Goal: Task Accomplishment & Management: Manage account settings

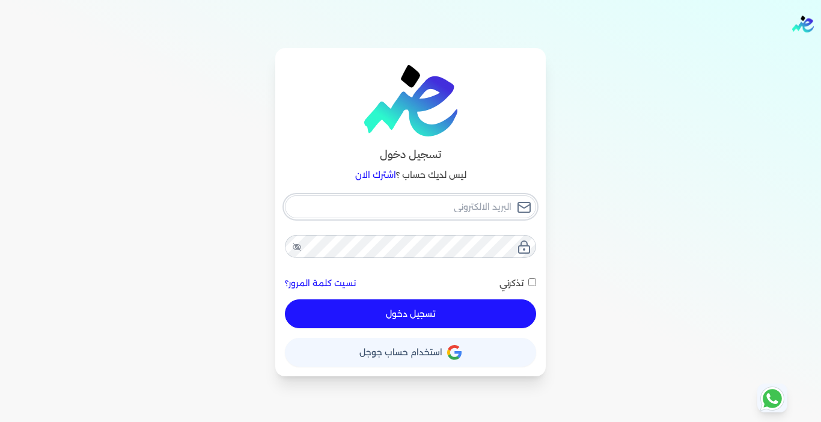
type input "[EMAIL_ADDRESS][DOMAIN_NAME]"
click at [391, 314] on button "تسجيل دخول" at bounding box center [410, 313] width 251 height 29
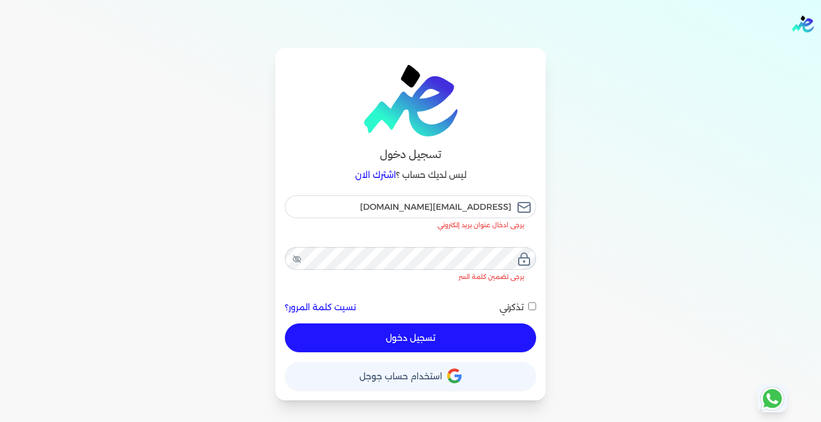
checkbox input "false"
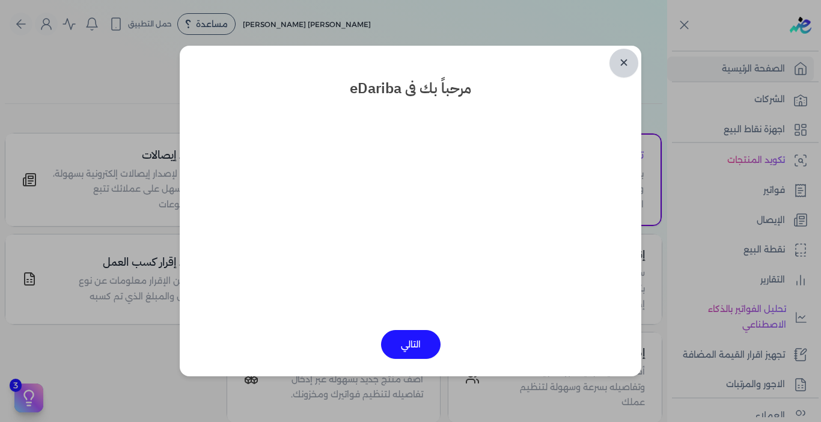
click at [626, 61] on link "✕" at bounding box center [623, 63] width 29 height 29
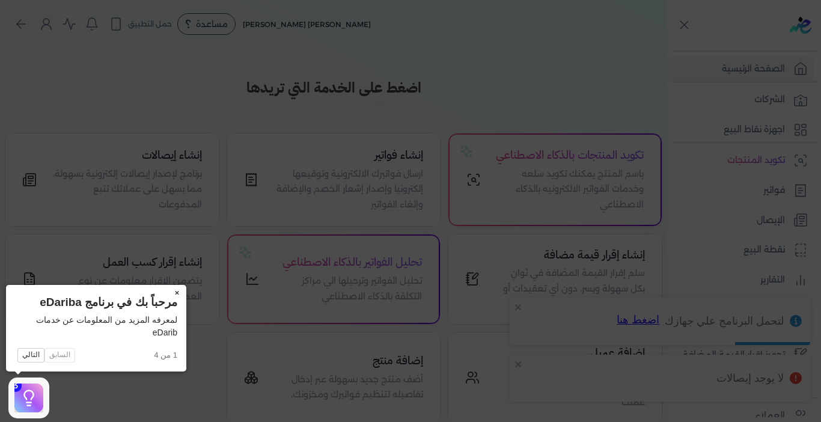
click at [175, 293] on button "×" at bounding box center [176, 293] width 19 height 17
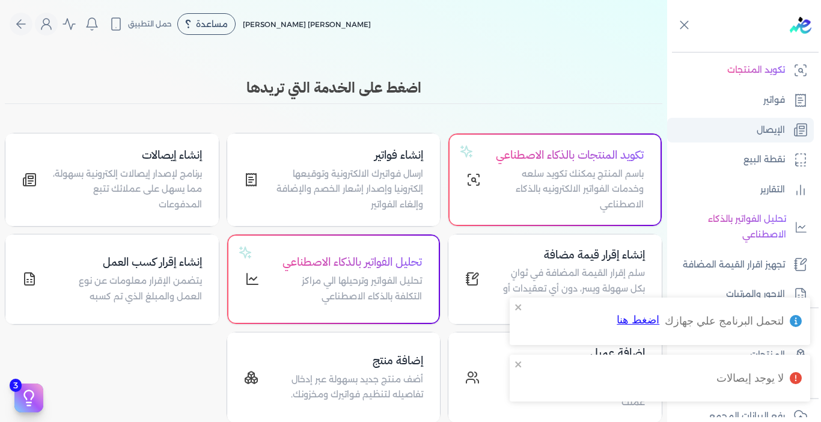
scroll to position [120, 0]
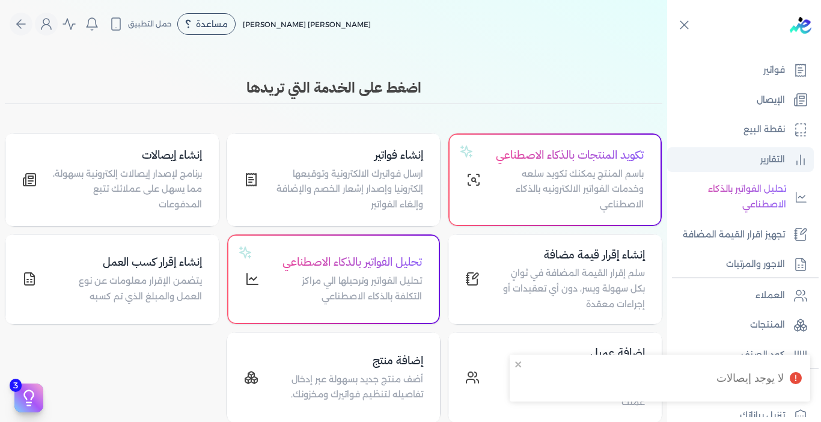
click at [749, 162] on link "التقارير" at bounding box center [740, 159] width 147 height 25
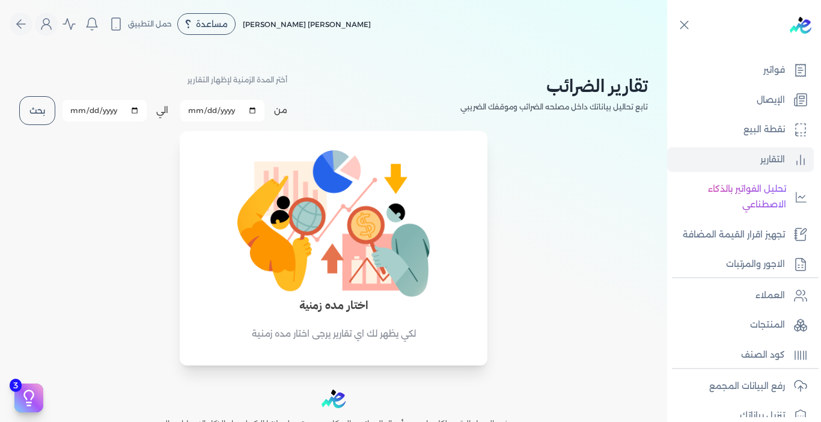
click at [207, 112] on input "[DATE]" at bounding box center [222, 111] width 84 height 22
click at [257, 108] on input "[DATE]" at bounding box center [222, 111] width 84 height 22
type input "[DATE]"
click at [141, 109] on input "[DATE]" at bounding box center [104, 111] width 84 height 22
type input "[DATE]"
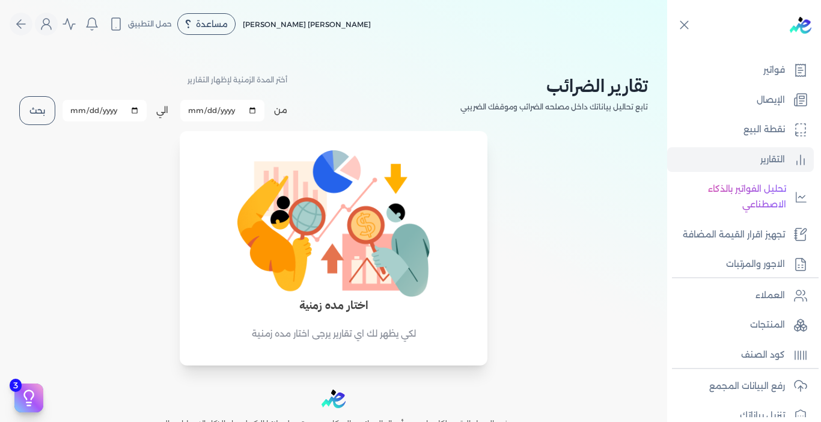
click at [40, 117] on button "بحث" at bounding box center [37, 110] width 36 height 29
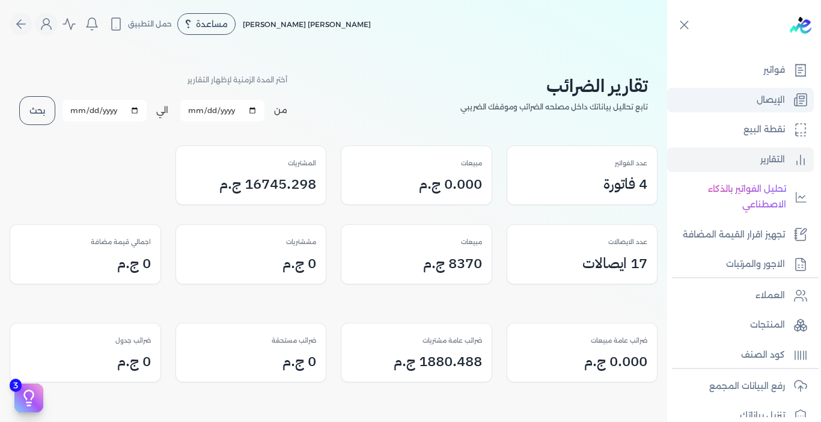
click at [768, 101] on p "الإيصال" at bounding box center [770, 101] width 28 height 16
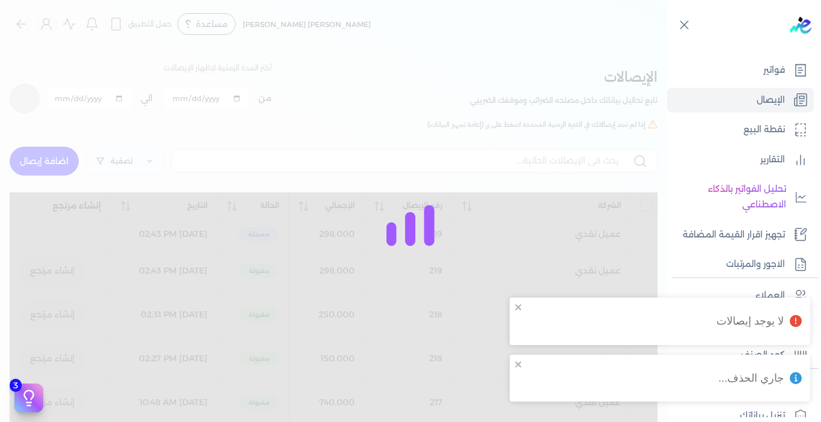
checkbox input "false"
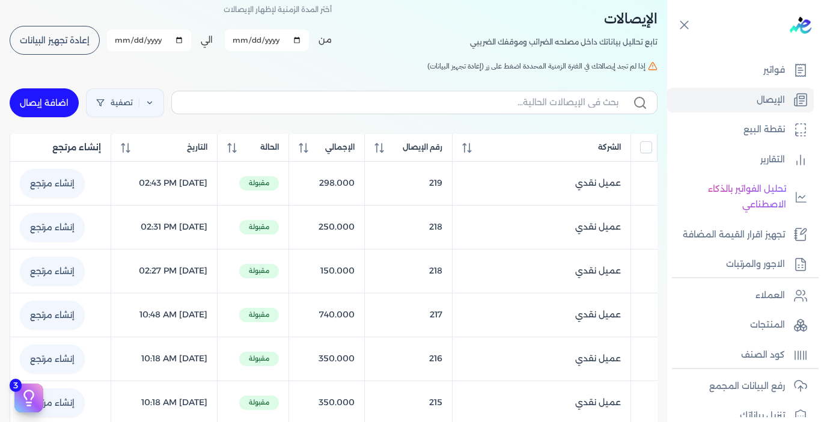
scroll to position [60, 0]
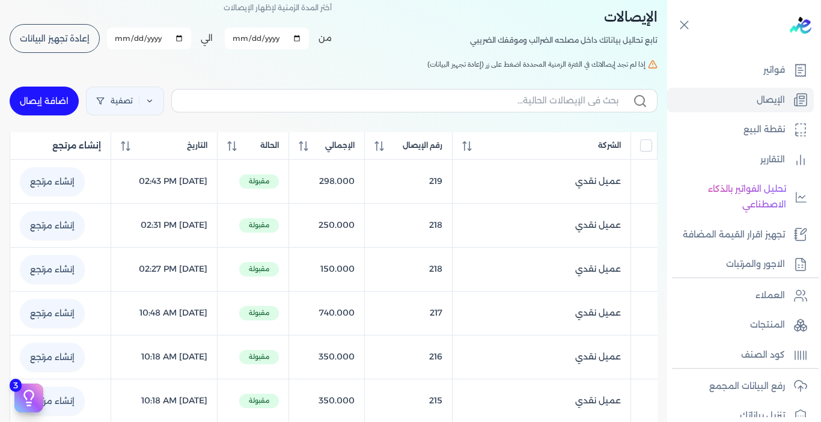
click at [70, 99] on link "اضافة إيصال" at bounding box center [44, 101] width 69 height 29
select select "EGP"
select select "EGS"
select select "B"
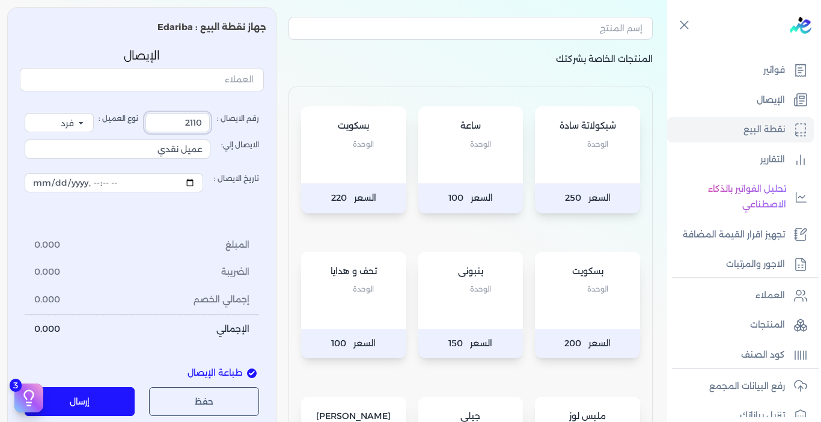
click at [173, 123] on input "2110" at bounding box center [177, 122] width 64 height 19
type input "220"
click at [233, 204] on div "رقم الايصال : 220 نوع العميل : فرد شركة شخص اجنبي الايصال إلي: عميل نقدي تاريخ …" at bounding box center [142, 228] width 234 height 230
click at [771, 98] on p "الإيصال" at bounding box center [770, 101] width 28 height 16
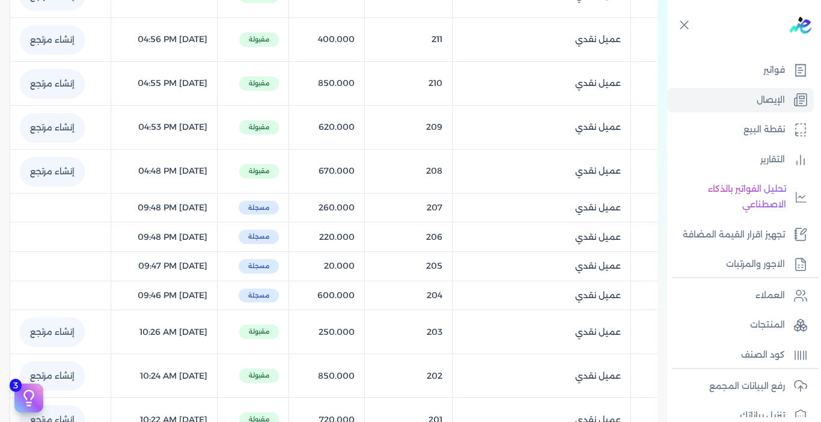
scroll to position [601, 0]
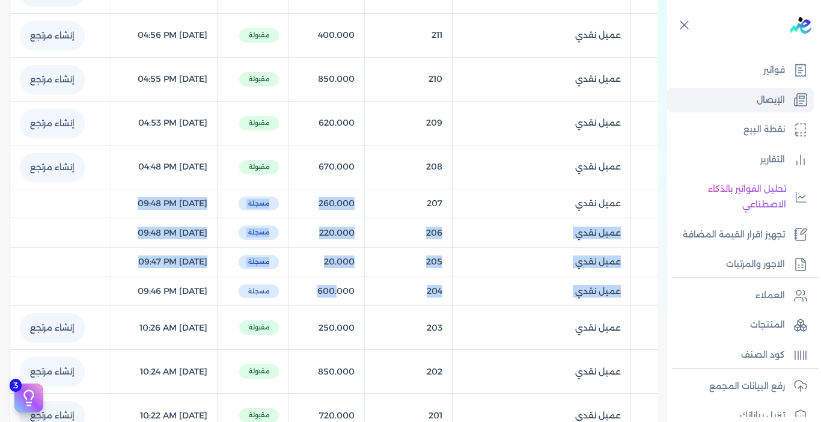
drag, startPoint x: 382, startPoint y: 203, endPoint x: 370, endPoint y: 287, distance: 85.0
click at [368, 286] on table "الشركة رقم الإيصال الإجمالي الحالة التاريخ إنشاء مرتجع عميل نقدي () 219 298.000…" at bounding box center [334, 14] width 648 height 846
click at [385, 291] on table "الشركة رقم الإيصال الإجمالي الحالة التاريخ إنشاء مرتجع عميل نقدي () 219 298.000…" at bounding box center [334, 14] width 648 height 846
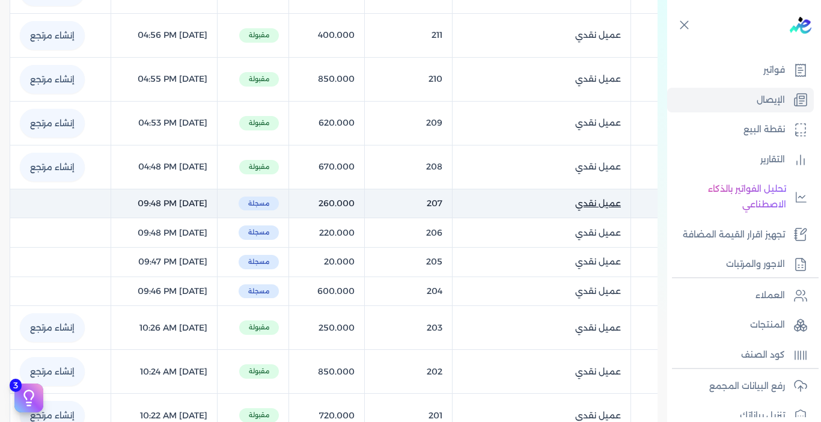
click at [606, 202] on span "عميل نقدي" at bounding box center [598, 203] width 46 height 13
select select "EGP"
select select "EGS"
select select "B"
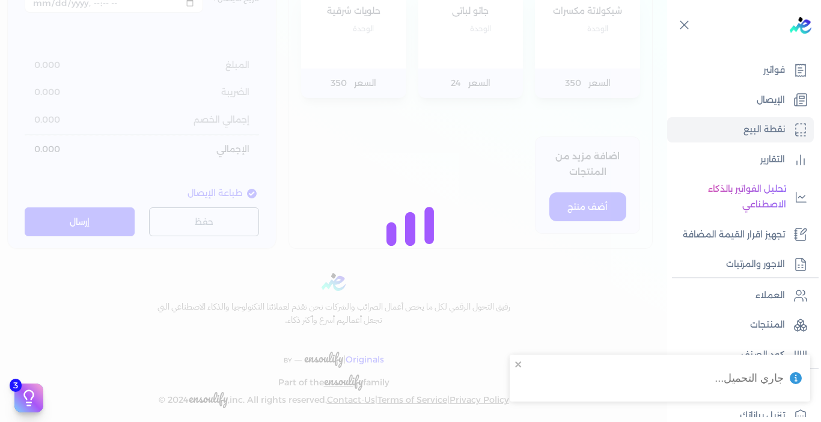
type input "207"
type input "[DATE]T21:48:54"
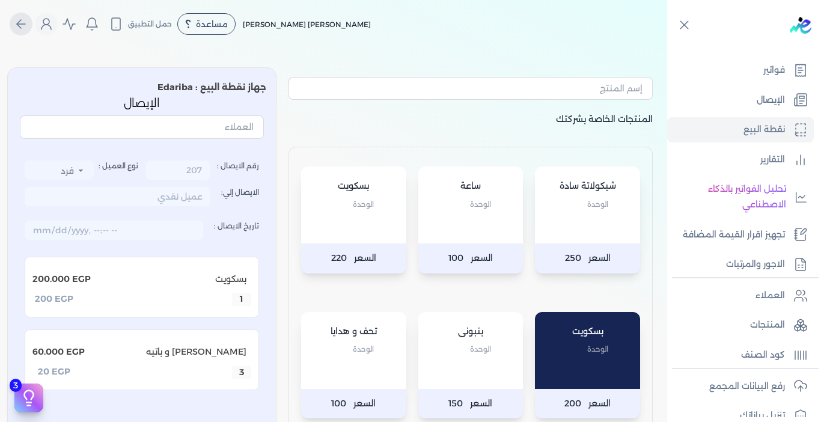
click at [25, 25] on icon "Global" at bounding box center [21, 24] width 14 height 14
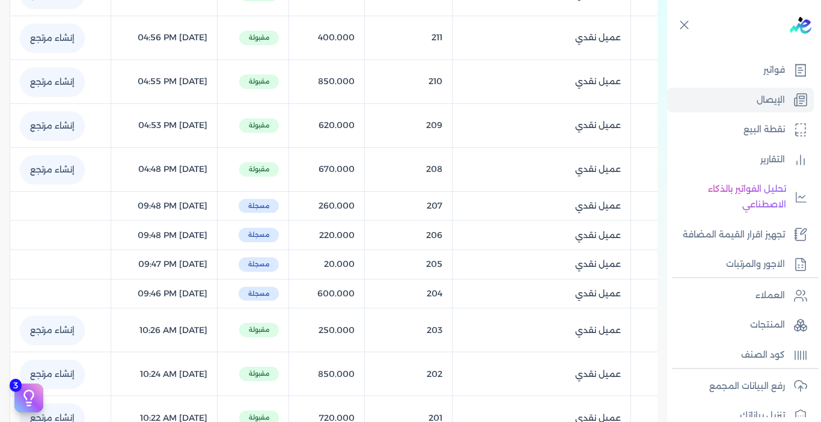
scroll to position [601, 0]
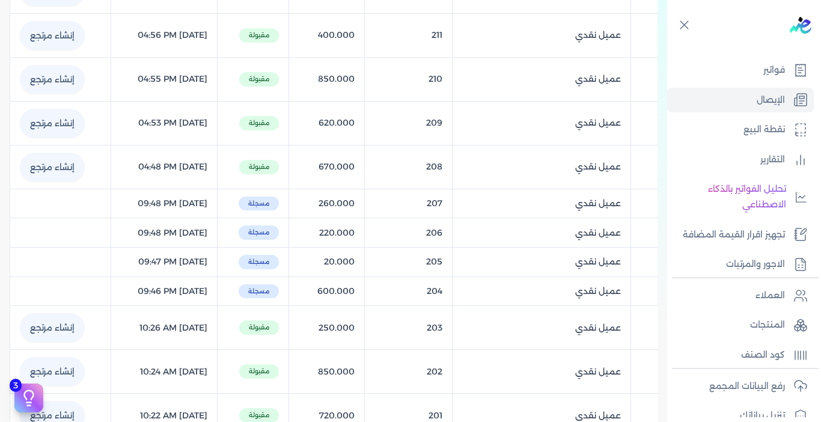
click at [186, 203] on table "الشركة رقم الإيصال الإجمالي الحالة التاريخ إنشاء مرتجع عميل نقدي () 219 298.000…" at bounding box center [334, 14] width 648 height 846
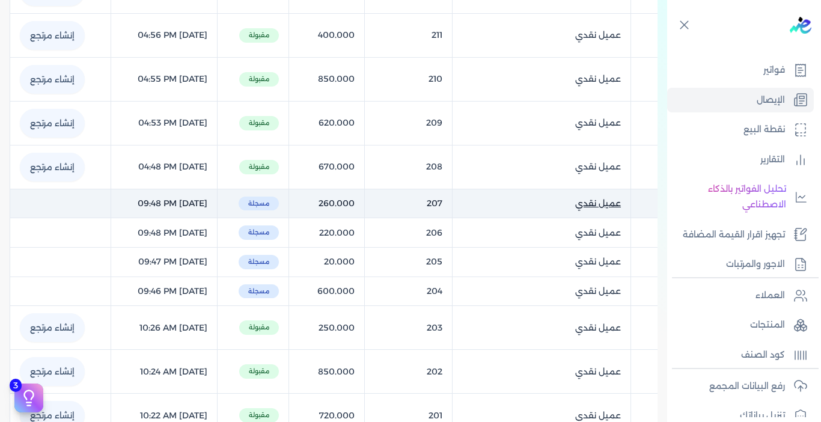
click at [591, 204] on span "عميل نقدي" at bounding box center [598, 203] width 46 height 13
select select "EGP"
select select "EGS"
select select "B"
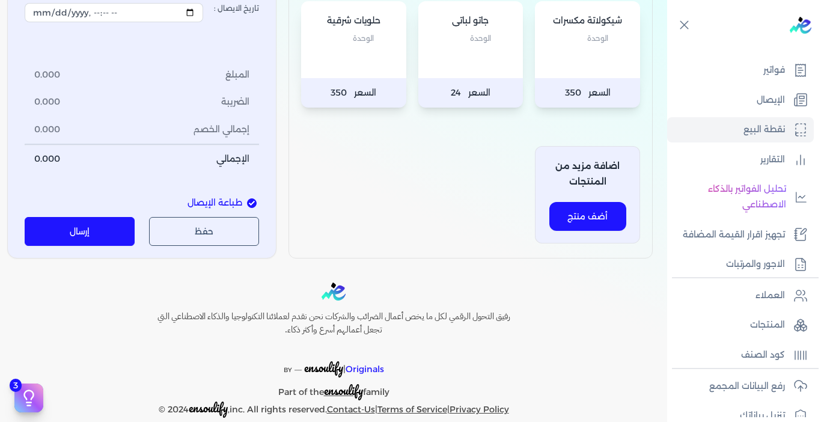
scroll to position [610, 0]
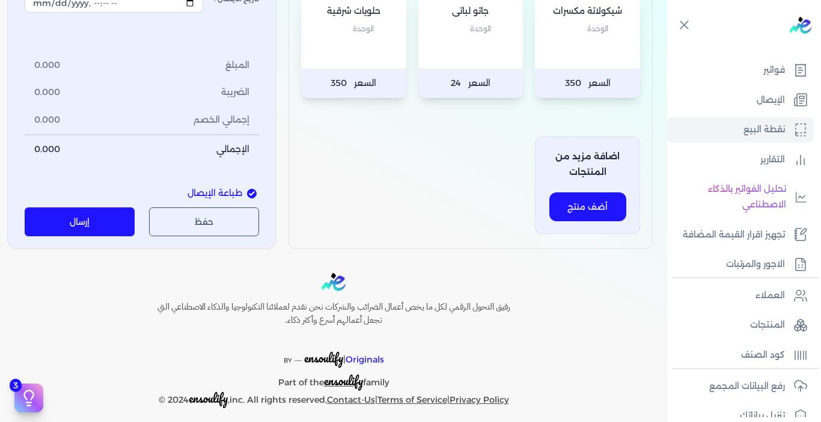
type input "207"
type input "[DATE]T21:48:54"
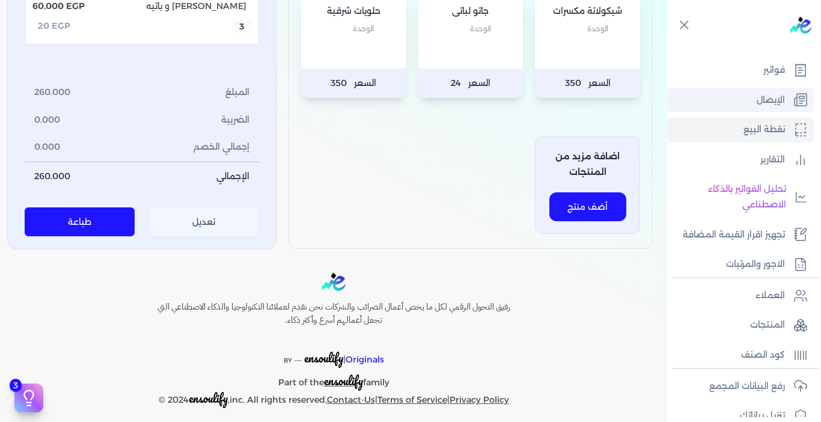
click at [767, 97] on p "الإيصال" at bounding box center [770, 101] width 28 height 16
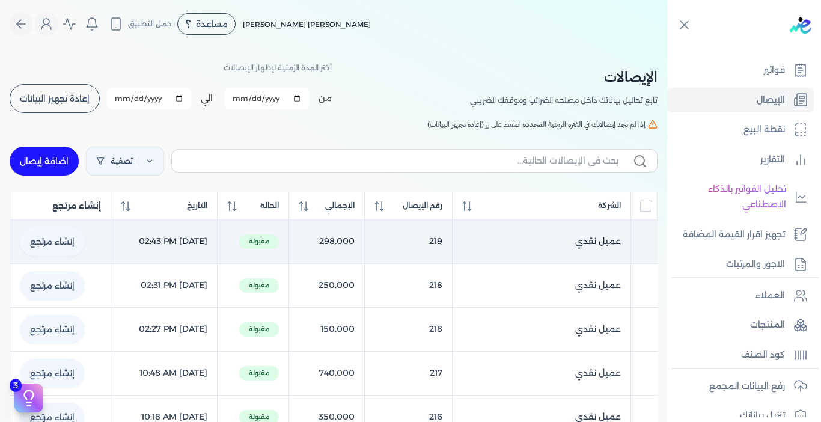
click at [608, 243] on span "عميل نقدي" at bounding box center [598, 241] width 46 height 13
select select "EGP"
select select "EGS"
select select "B"
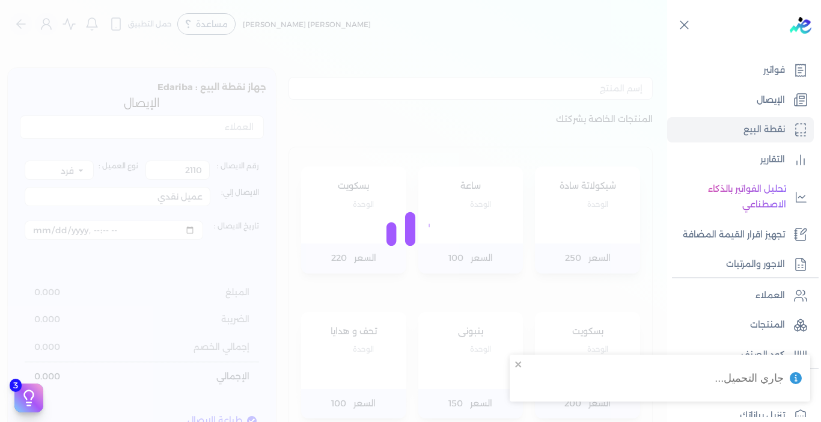
type input "219"
type input "[DATE]T14:43:03"
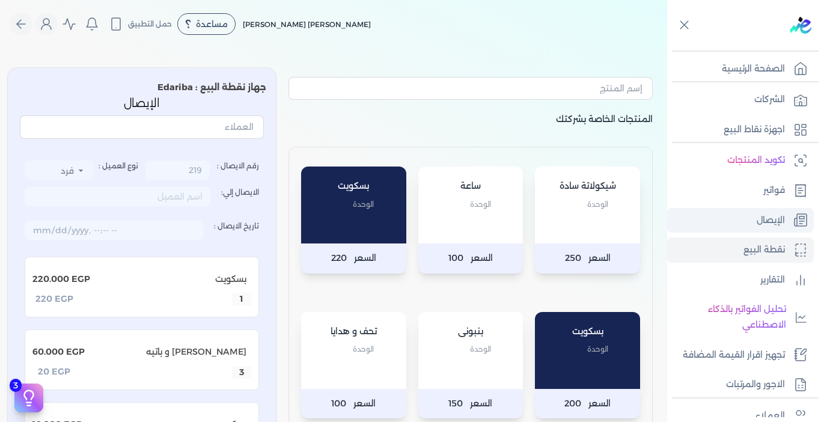
click at [772, 221] on p "الإيصال" at bounding box center [770, 221] width 28 height 16
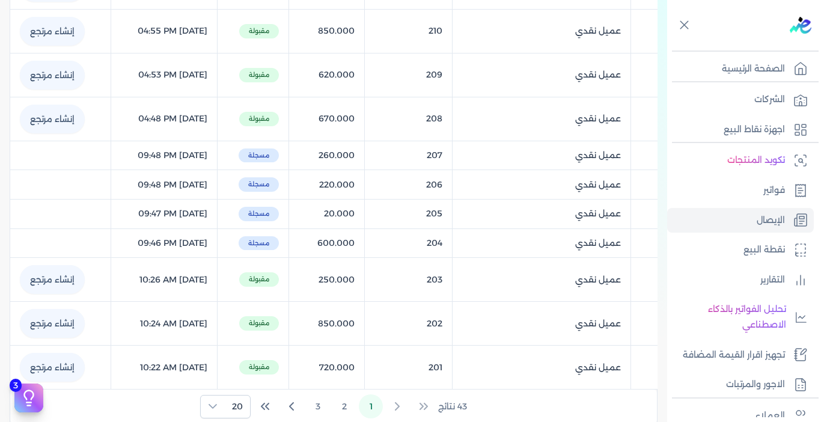
scroll to position [661, 0]
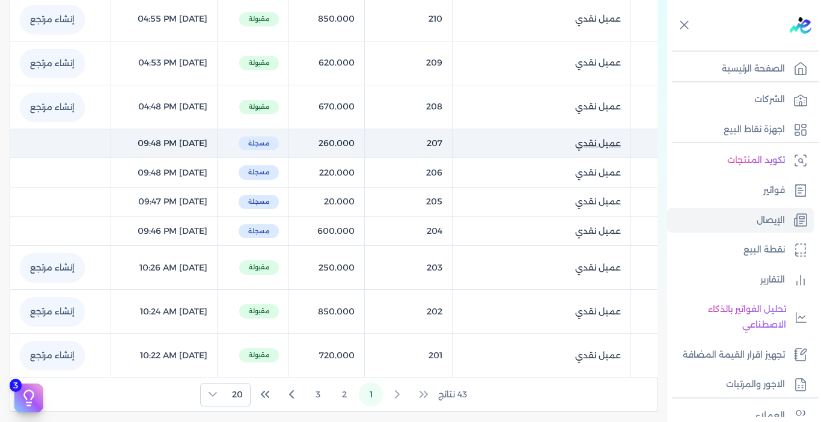
click at [571, 145] on link "عميل نقدي ()" at bounding box center [541, 143] width 159 height 13
select select "EGP"
select select "EGS"
select select "B"
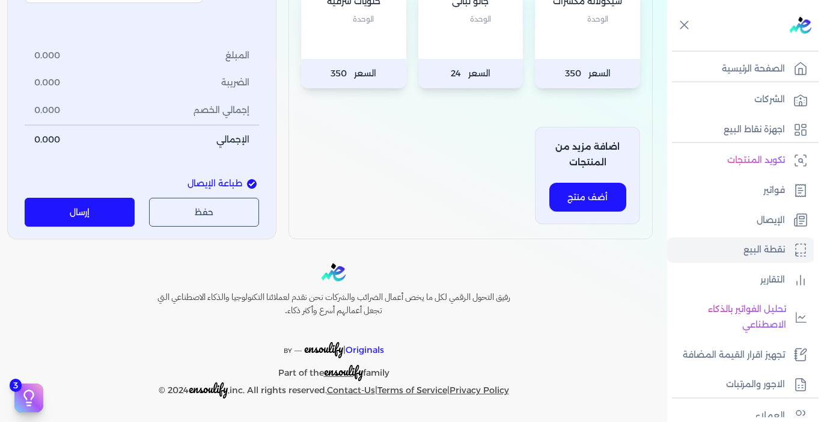
scroll to position [620, 0]
type input "207"
type input "[DATE]T21:48:54"
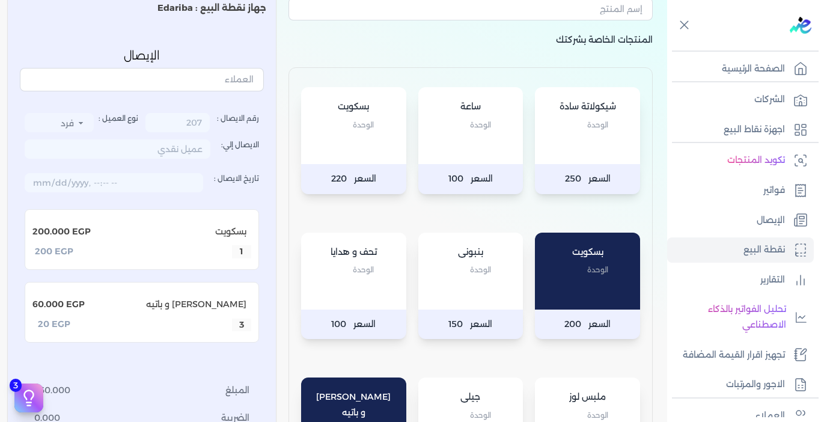
scroll to position [19, 0]
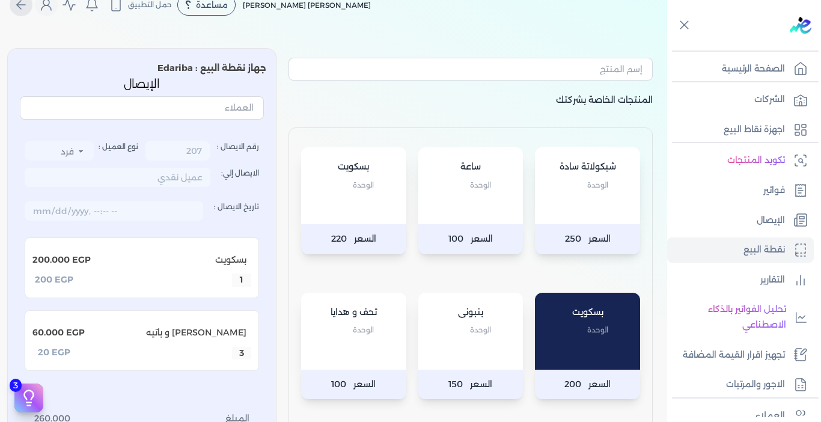
click at [21, 1] on icon "Global" at bounding box center [19, 5] width 4 height 8
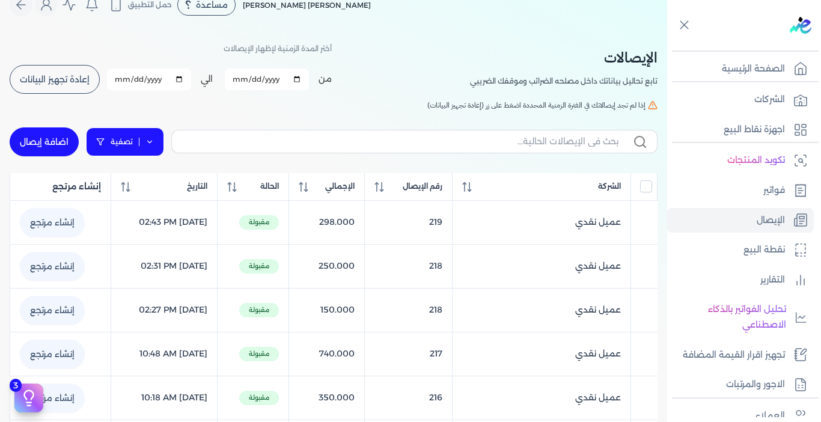
click at [149, 139] on icon at bounding box center [149, 142] width 8 height 8
click at [68, 75] on span "إعادة تجهيز البيانات" at bounding box center [55, 79] width 70 height 8
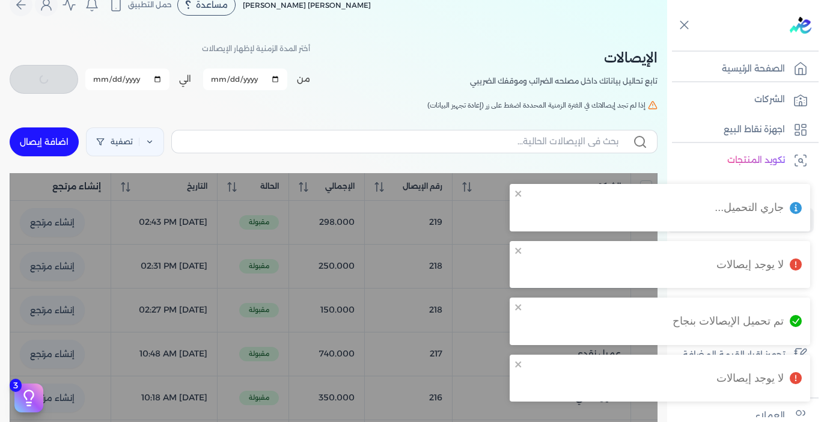
checkbox input "false"
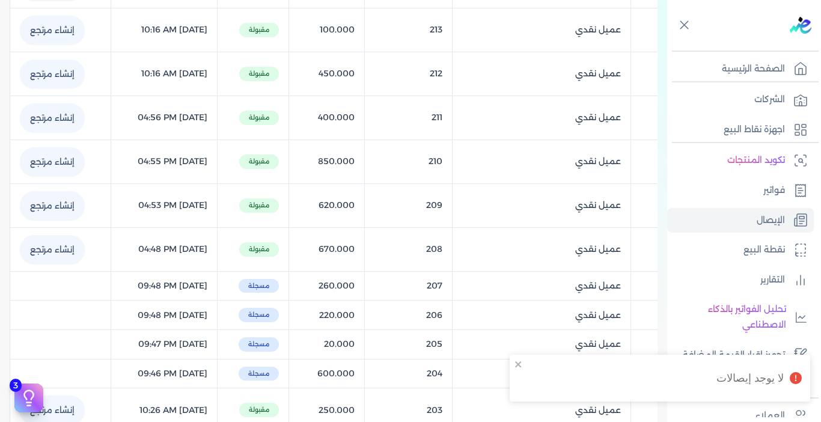
scroll to position [560, 0]
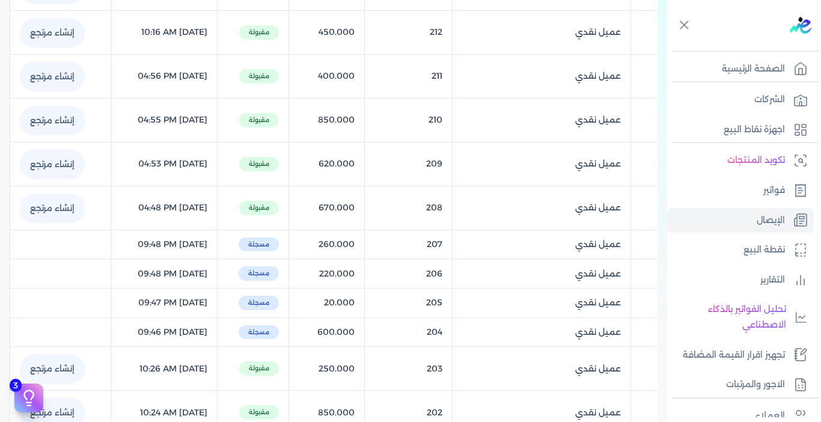
click at [651, 244] on table "الشركة رقم الإيصال الإجمالي الحالة التاريخ إنشاء مرتجع عميل نقدي () 219 298.000…" at bounding box center [334, 55] width 648 height 846
click at [72, 239] on table "الشركة رقم الإيصال الإجمالي الحالة التاريخ إنشاء مرتجع عميل نقدي () 219 298.000…" at bounding box center [334, 55] width 648 height 846
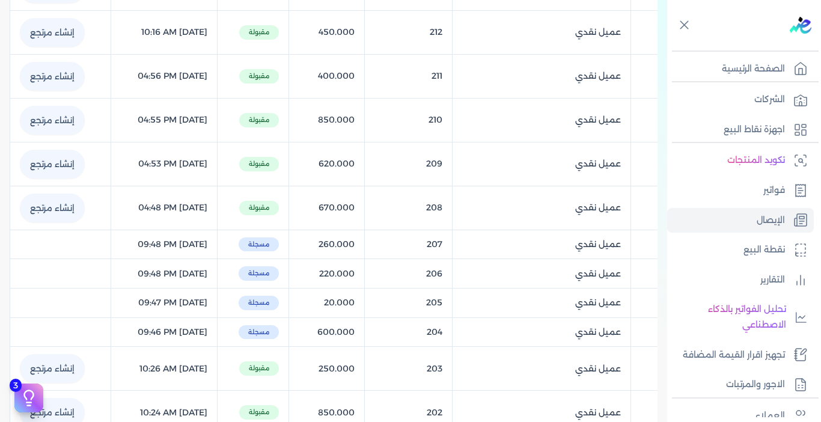
click at [72, 239] on table "الشركة رقم الإيصال الإجمالي الحالة التاريخ إنشاء مرتجع عميل نقدي () 219 298.000…" at bounding box center [334, 55] width 648 height 846
click at [290, 248] on table "الشركة رقم الإيصال الإجمالي الحالة التاريخ إنشاء مرتجع عميل نقدي () 219 298.000…" at bounding box center [334, 55] width 648 height 846
click at [293, 245] on table "الشركة رقم الإيصال الإجمالي الحالة التاريخ إنشاء مرتجع عميل نقدي () 219 298.000…" at bounding box center [334, 55] width 648 height 846
click at [291, 245] on table "الشركة رقم الإيصال الإجمالي الحالة التاريخ إنشاء مرتجع عميل نقدي () 219 298.000…" at bounding box center [334, 55] width 648 height 846
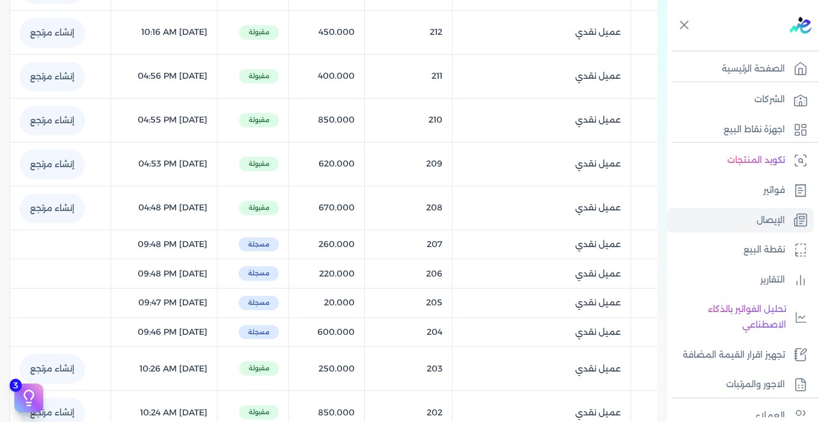
click at [457, 246] on table "الشركة رقم الإيصال الإجمالي الحالة التاريخ إنشاء مرتجع عميل نقدي () 219 298.000…" at bounding box center [334, 55] width 648 height 846
click at [372, 246] on table "الشركة رقم الإيصال الإجمالي الحالة التاريخ إنشاء مرتجع عميل نقدي () 219 298.000…" at bounding box center [334, 55] width 648 height 846
click at [370, 246] on table "الشركة رقم الإيصال الإجمالي الحالة التاريخ إنشاء مرتجع عميل نقدي () 219 298.000…" at bounding box center [334, 55] width 648 height 846
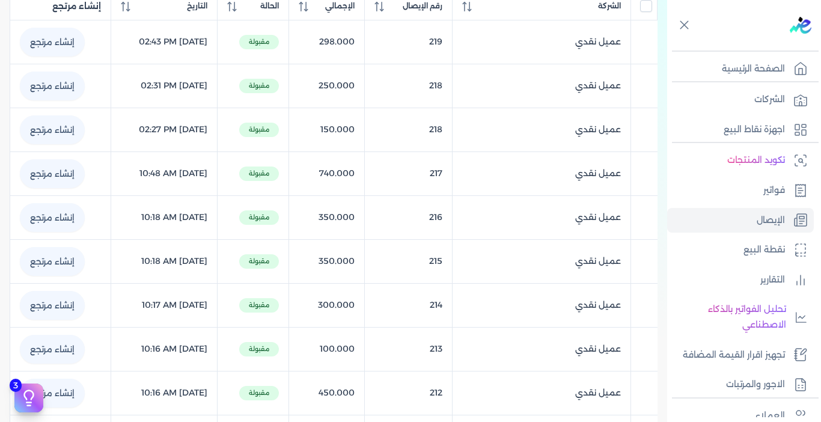
scroll to position [0, 0]
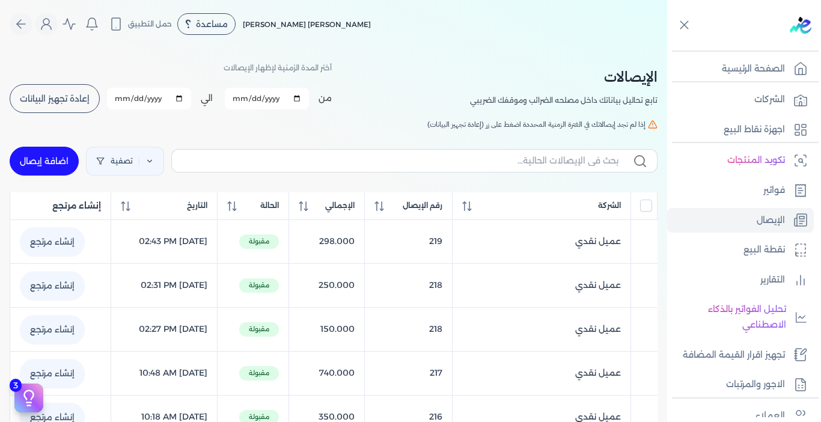
click at [65, 161] on link "اضافة إيصال" at bounding box center [44, 161] width 69 height 29
select select "EGP"
select select "EGS"
select select "B"
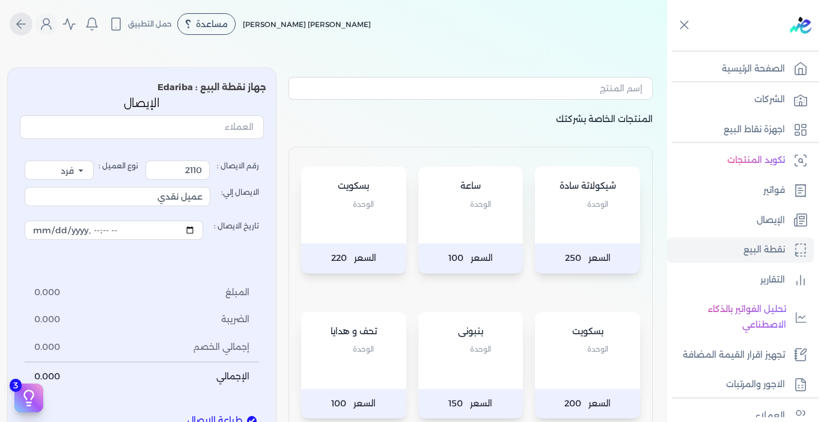
click at [19, 22] on icon "Global" at bounding box center [21, 24] width 14 height 14
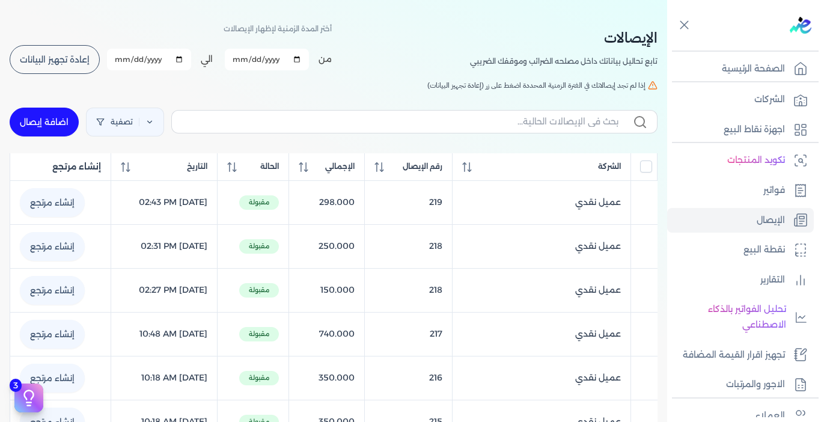
scroll to position [60, 0]
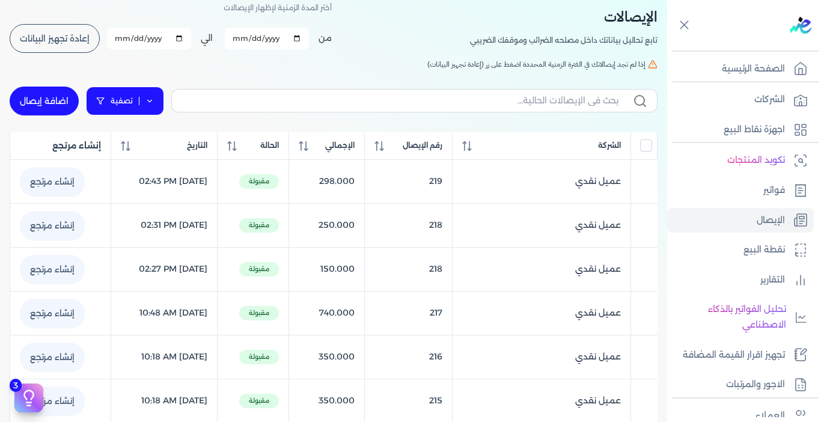
click at [153, 100] on icon at bounding box center [149, 101] width 8 height 8
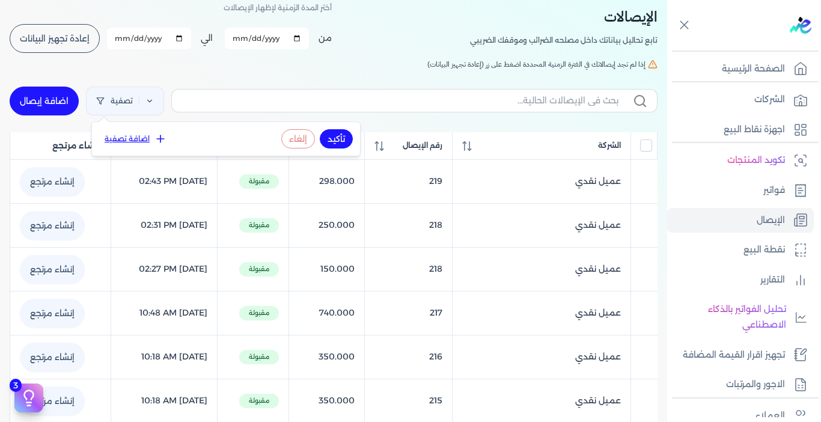
click at [147, 138] on button "اضافة تصفية" at bounding box center [135, 139] width 73 height 14
select select
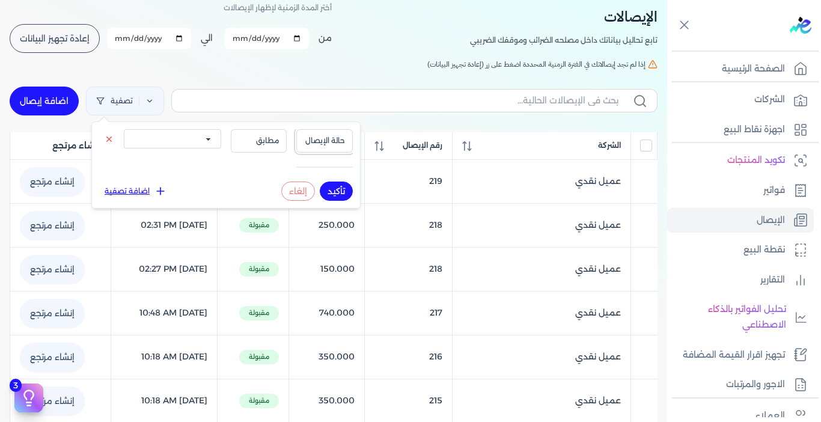
click at [318, 139] on span "حالة الإيصال" at bounding box center [324, 140] width 41 height 11
click at [335, 171] on li "حالة الإيصال" at bounding box center [299, 167] width 91 height 11
click at [326, 164] on div at bounding box center [324, 167] width 56 height 10
click at [273, 147] on button "مطابق" at bounding box center [259, 140] width 56 height 23
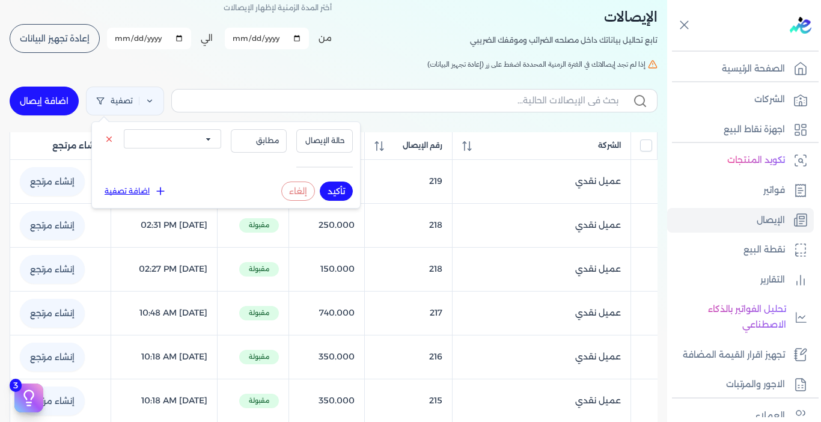
click at [213, 136] on select "الكل مقبولة غير مقبولة يتم مراجعتها ملغية مرفوضة مسودة" at bounding box center [172, 138] width 97 height 19
click at [263, 165] on div "حالة الإيصال مطابق الكل مقبولة غير مقبولة يتم مراجعتها ملغية مرفوضة مسودة" at bounding box center [226, 150] width 254 height 42
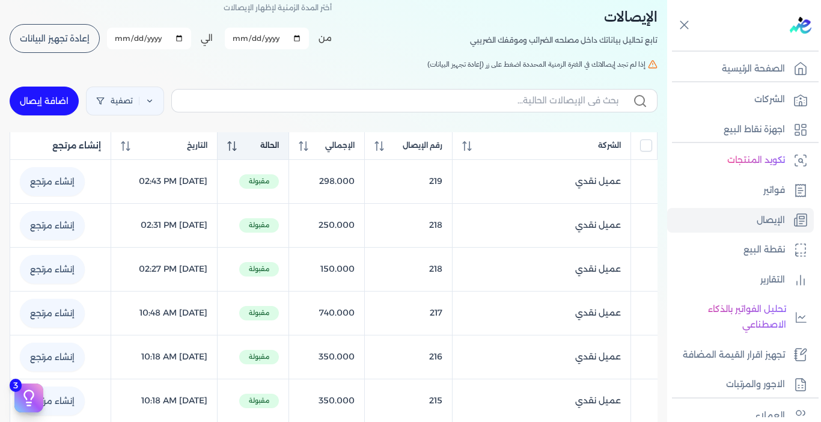
click at [237, 144] on icon at bounding box center [232, 146] width 10 height 10
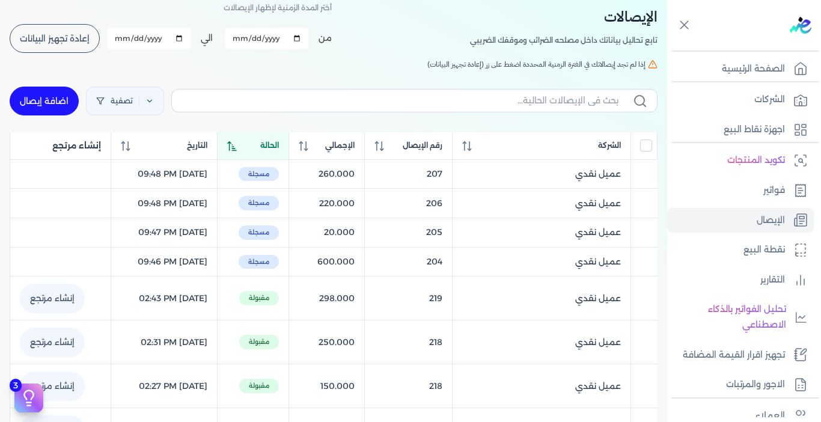
drag, startPoint x: 209, startPoint y: 174, endPoint x: 199, endPoint y: 173, distance: 10.3
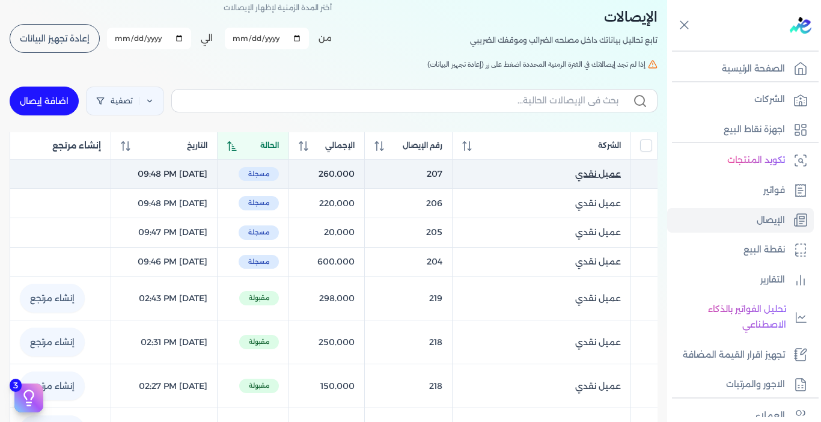
click at [484, 175] on link "عميل نقدي ()" at bounding box center [541, 174] width 159 height 13
select select "EGP"
select select "EGS"
select select "B"
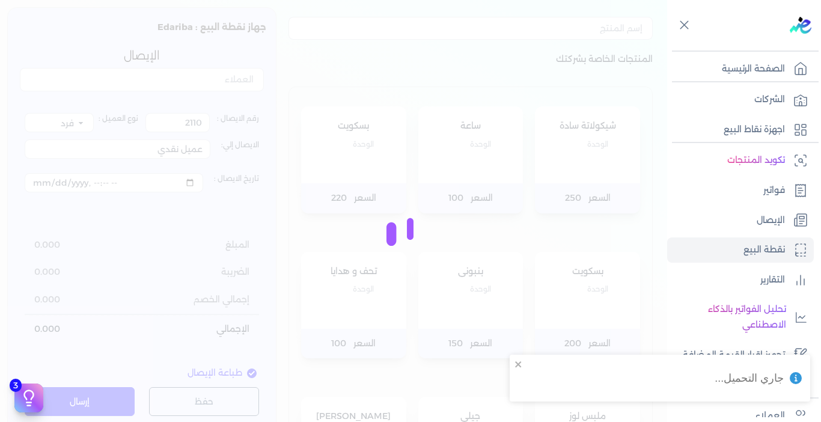
type input "207"
type input "[DATE]T21:48:54"
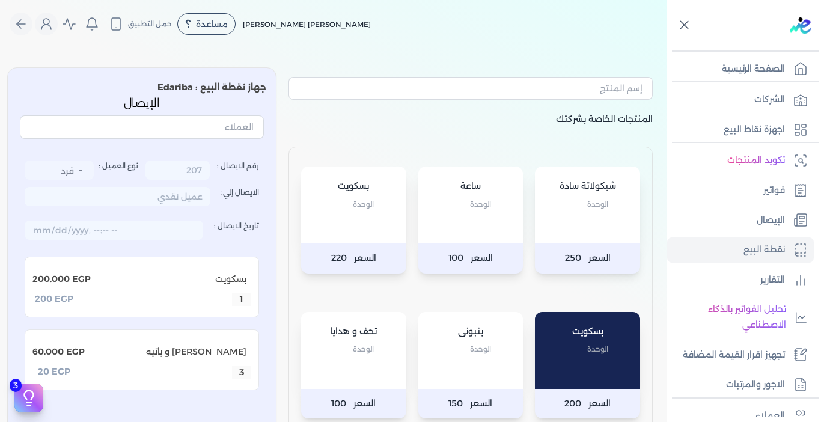
click at [685, 25] on icon at bounding box center [683, 24] width 15 height 15
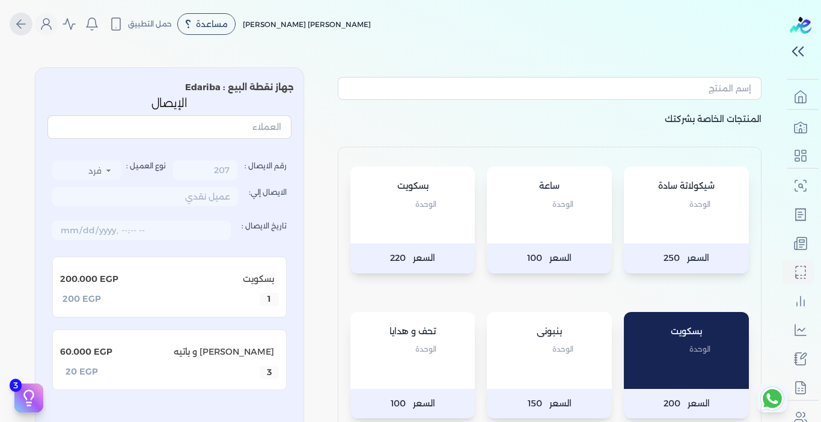
click at [20, 28] on icon "Global" at bounding box center [21, 24] width 14 height 14
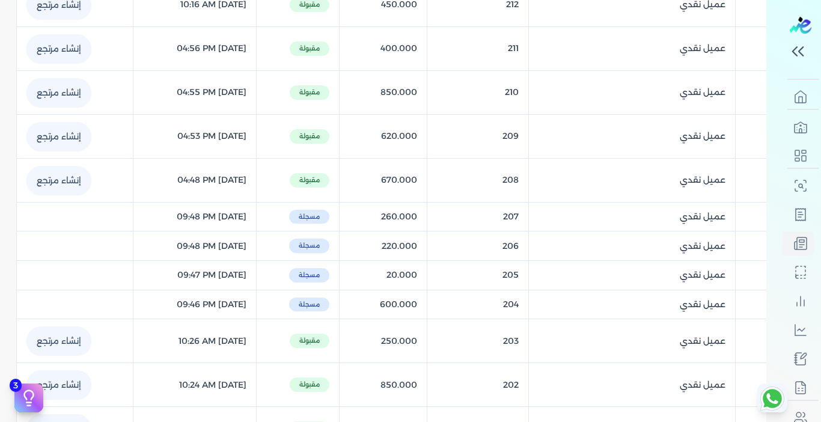
scroll to position [601, 0]
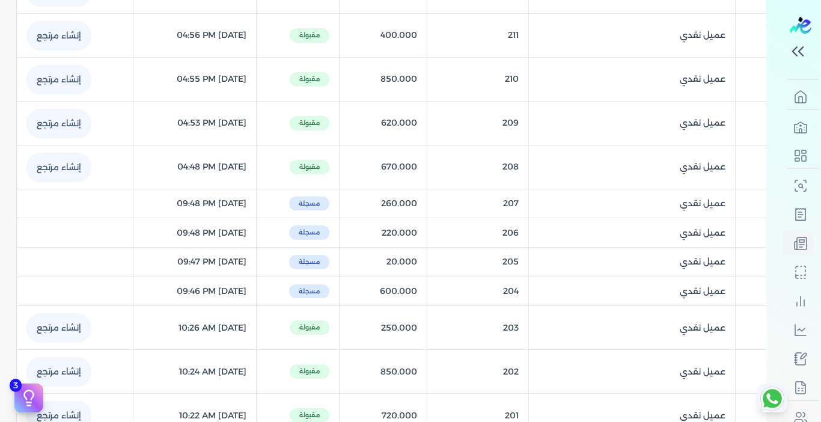
click at [427, 198] on table "الشركة رقم الإيصال الإجمالي الحالة التاريخ إنشاء مرتجع عميل نقدي () 219 298.000…" at bounding box center [391, 14] width 750 height 846
click at [266, 208] on table "الشركة رقم الإيصال الإجمالي الحالة التاريخ إنشاء مرتجع عميل نقدي () 219 298.000…" at bounding box center [391, 14] width 750 height 846
click at [278, 202] on table "الشركة رقم الإيصال الإجمالي الحالة التاريخ إنشاء مرتجع عميل نقدي () 219 298.000…" at bounding box center [391, 14] width 750 height 846
click at [535, 202] on table "الشركة رقم الإيصال الإجمالي الحالة التاريخ إنشاء مرتجع عميل نقدي () 219 298.000…" at bounding box center [391, 14] width 750 height 846
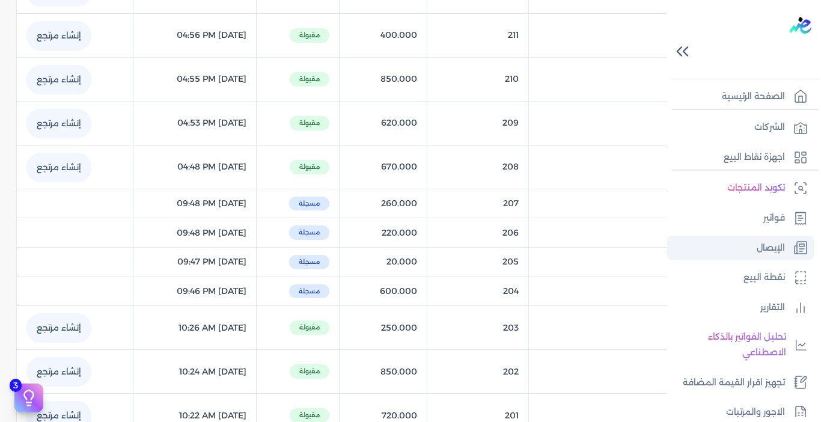
scroll to position [0, 0]
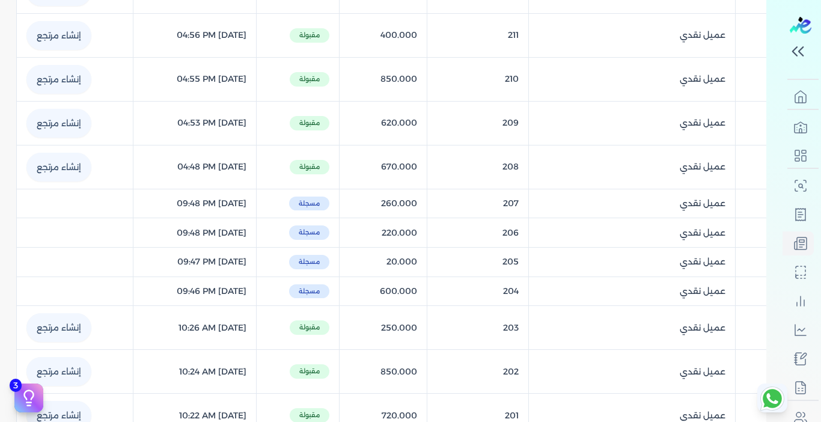
click at [423, 204] on table "الشركة رقم الإيصال الإجمالي الحالة التاريخ إنشاء مرتجع عميل نقدي () 219 298.000…" at bounding box center [391, 14] width 750 height 846
